Goal: Find specific page/section: Find specific page/section

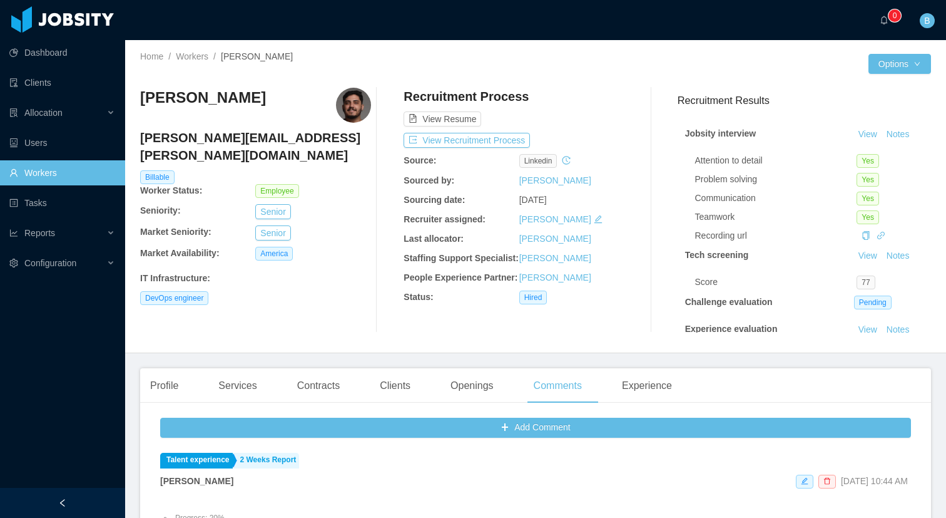
click at [48, 173] on link "Workers" at bounding box center [62, 172] width 106 height 25
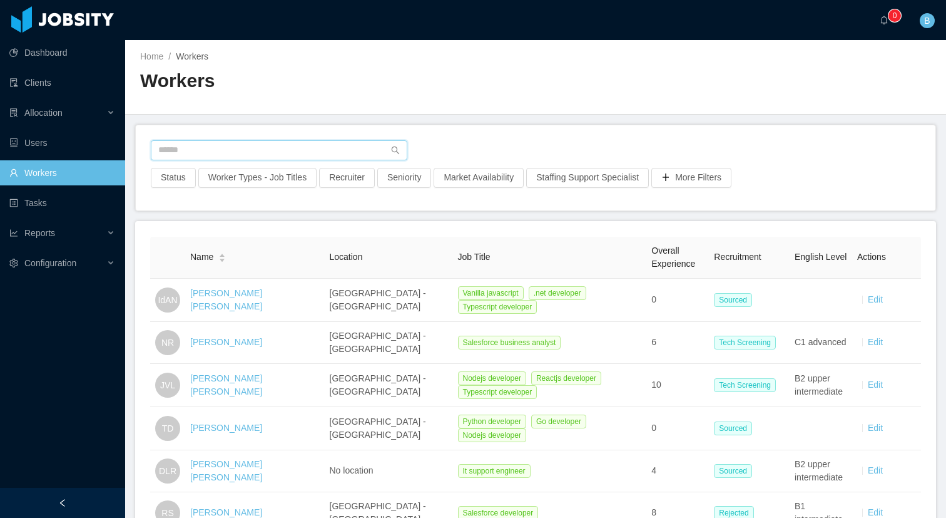
click at [202, 152] on input "text" at bounding box center [279, 150] width 257 height 20
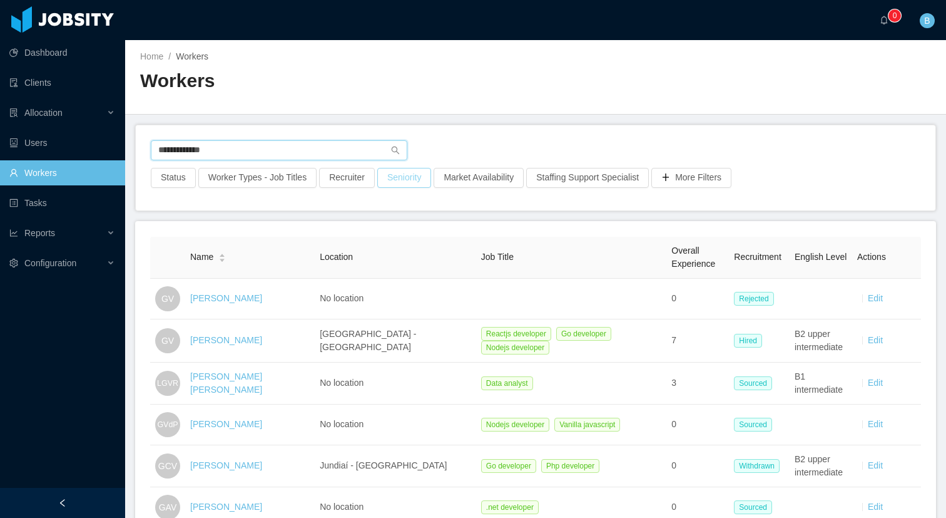
type input "**********"
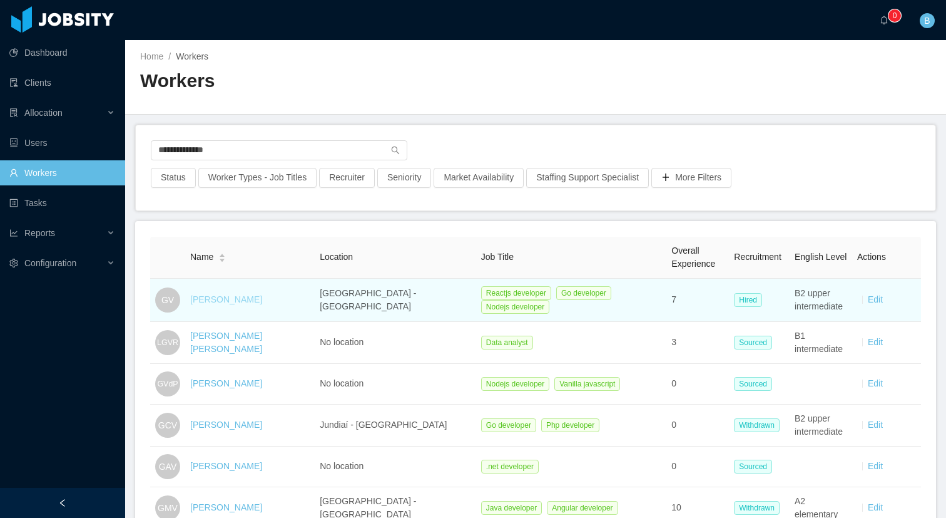
click at [214, 299] on link "[PERSON_NAME]" at bounding box center [226, 299] width 72 height 10
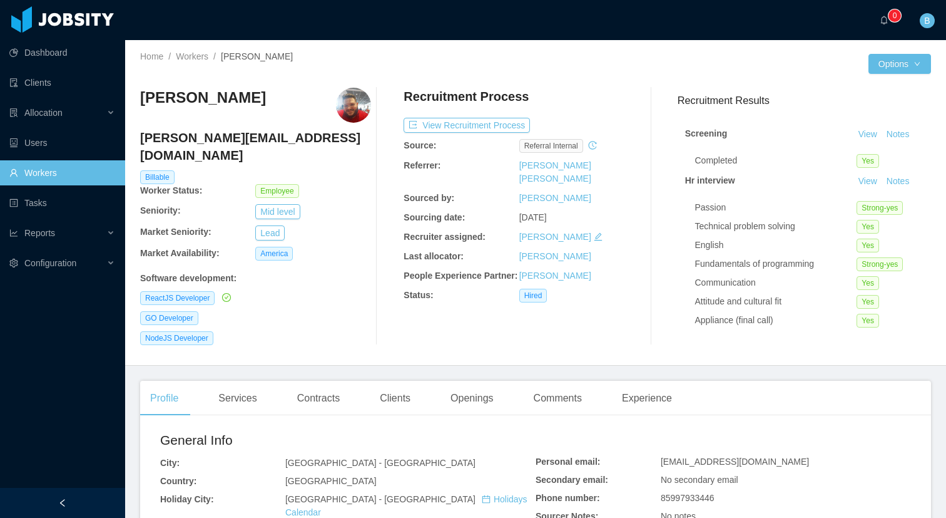
scroll to position [48, 0]
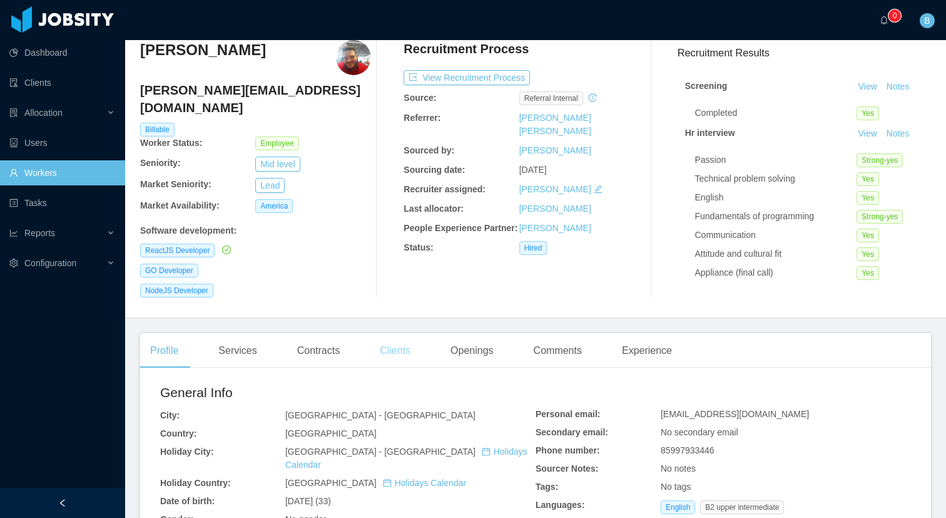
click at [415, 343] on div "Clients" at bounding box center [395, 350] width 51 height 35
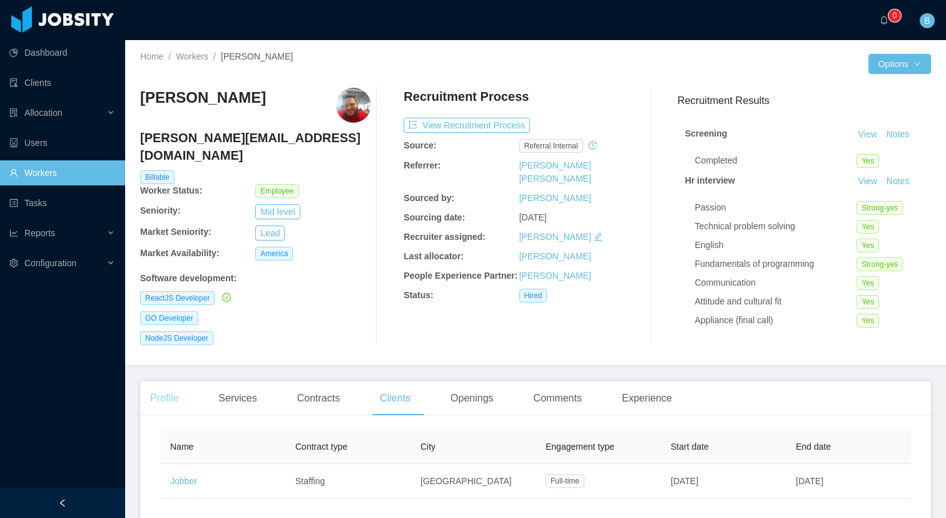
click at [158, 381] on div "Profile" at bounding box center [164, 398] width 48 height 35
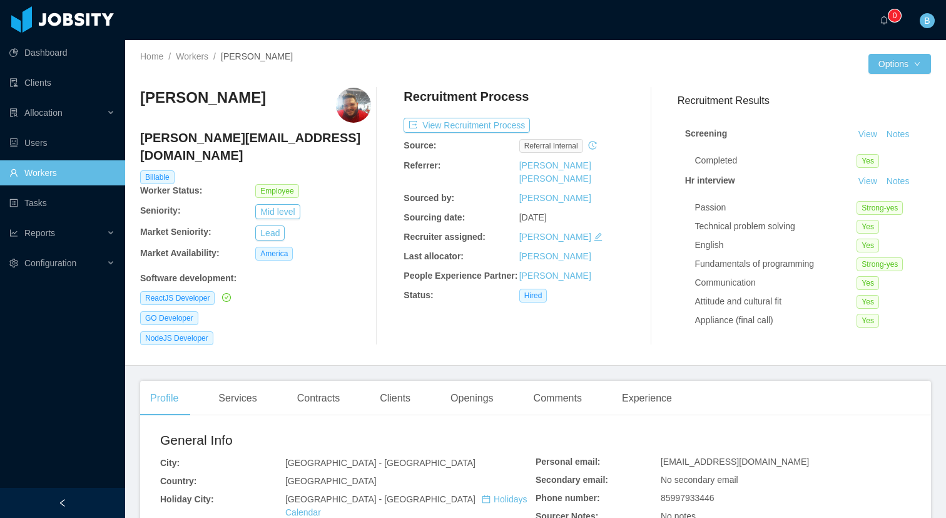
click at [314, 341] on div "[PERSON_NAME] [PERSON_NAME][EMAIL_ADDRESS][DOMAIN_NAME] Billable Worker Status:…" at bounding box center [535, 216] width 791 height 277
click at [396, 388] on div "Clients" at bounding box center [395, 398] width 51 height 35
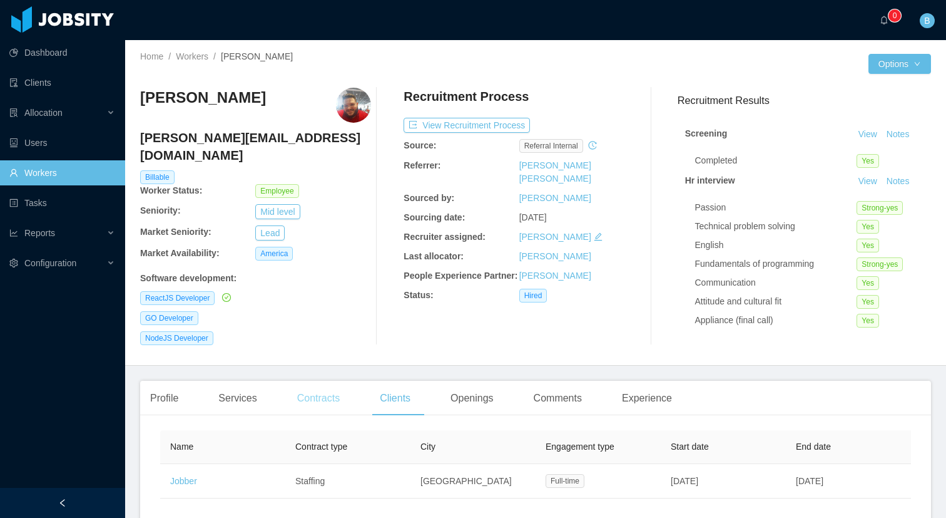
click at [331, 392] on div "Contracts" at bounding box center [318, 398] width 63 height 35
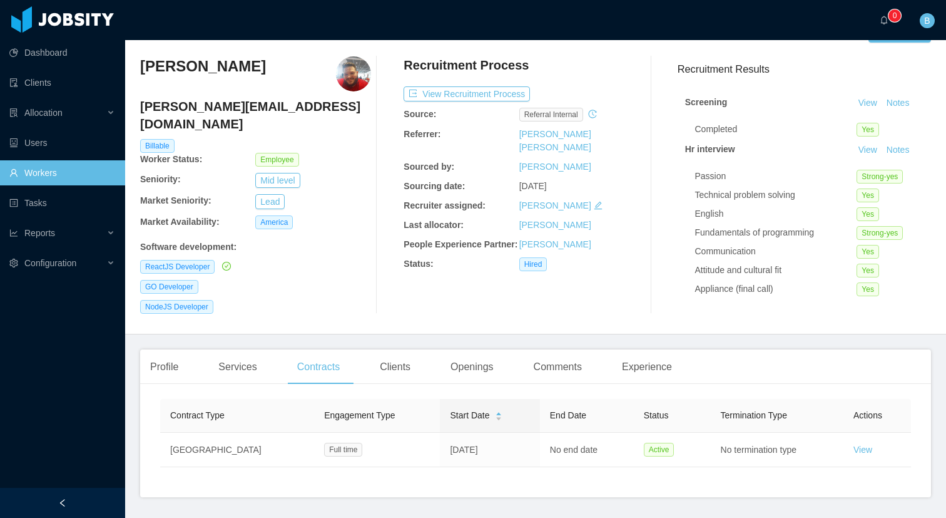
scroll to position [32, 0]
